Goal: Check status

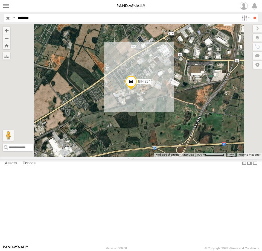
click at [218, 157] on div "BIH 217" at bounding box center [131, 90] width 262 height 133
click at [10, 17] on input "button" at bounding box center [7, 18] width 7 height 8
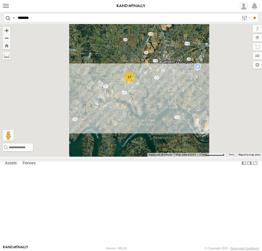
drag, startPoint x: 212, startPoint y: 94, endPoint x: 216, endPoint y: 174, distance: 79.5
click at [216, 157] on div "BIH 137 [GEOGRAPHIC_DATA] 279 BIH 187 BIH 261 [GEOGRAPHIC_DATA] 205 [GEOGRAPHIC…" at bounding box center [131, 90] width 262 height 133
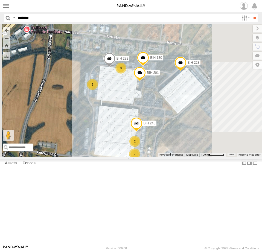
drag, startPoint x: 207, startPoint y: 154, endPoint x: 225, endPoint y: 146, distance: 19.7
click at [225, 146] on div "BIH 137 [GEOGRAPHIC_DATA] 279 BIH 187 BIH 261 [GEOGRAPHIC_DATA] 205 [GEOGRAPHIC…" at bounding box center [131, 90] width 262 height 133
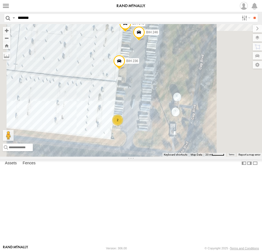
drag, startPoint x: 221, startPoint y: 173, endPoint x: 236, endPoint y: 117, distance: 57.9
click at [236, 117] on div "BIH 137 [GEOGRAPHIC_DATA] 279 BIH 187 BIH 261 [GEOGRAPHIC_DATA] 205 [GEOGRAPHIC…" at bounding box center [131, 90] width 262 height 133
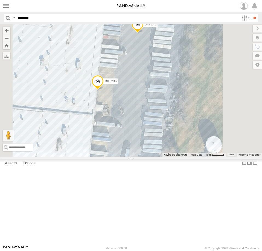
drag, startPoint x: 219, startPoint y: 130, endPoint x: 222, endPoint y: 192, distance: 62.8
click at [222, 157] on div "[GEOGRAPHIC_DATA] 137 [GEOGRAPHIC_DATA] 279 BIH 187 BIH 261 [GEOGRAPHIC_DATA] 2…" at bounding box center [131, 90] width 262 height 133
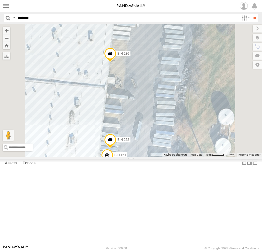
drag, startPoint x: 226, startPoint y: 139, endPoint x: 239, endPoint y: 111, distance: 31.1
click at [239, 111] on div "[GEOGRAPHIC_DATA] 137 [GEOGRAPHIC_DATA] 279 BIH 187 BIH 261 [GEOGRAPHIC_DATA] 2…" at bounding box center [131, 90] width 262 height 133
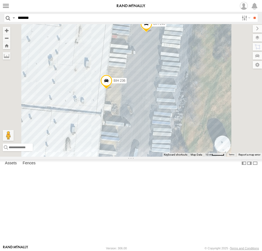
drag, startPoint x: 214, startPoint y: 149, endPoint x: 211, endPoint y: 151, distance: 3.2
click at [211, 151] on div "[GEOGRAPHIC_DATA] 137 [GEOGRAPHIC_DATA] 279 BIH 187 BIH 261 [GEOGRAPHIC_DATA] 2…" at bounding box center [131, 90] width 262 height 133
